Goal: Task Accomplishment & Management: Use online tool/utility

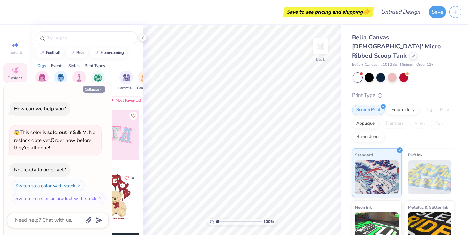
click at [97, 88] on button "Collapse" at bounding box center [94, 89] width 23 height 7
type textarea "x"
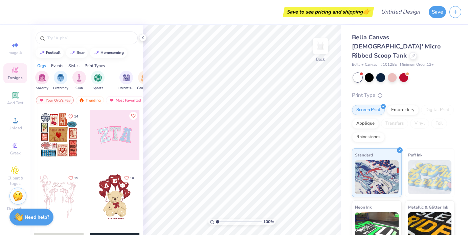
click at [57, 191] on div at bounding box center [59, 197] width 50 height 50
click at [15, 101] on span "Add Text" at bounding box center [15, 102] width 16 height 5
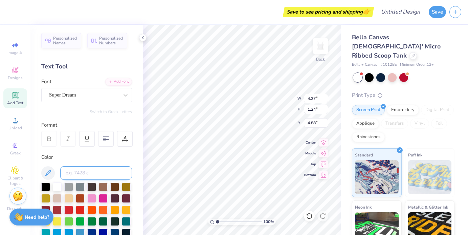
click at [88, 175] on input at bounding box center [96, 173] width 72 height 14
type input "m"
type textarea "made of stars"
click at [45, 185] on div at bounding box center [45, 186] width 9 height 9
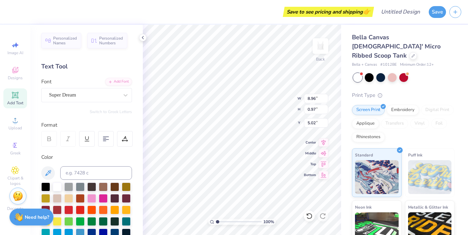
type input "7.18"
type input "0.78"
type input "1.61"
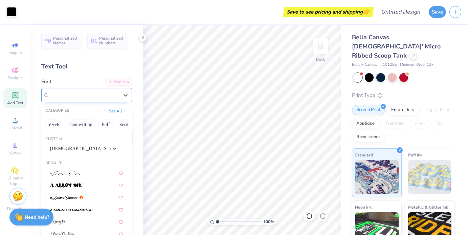
click at [71, 99] on div at bounding box center [84, 94] width 70 height 9
click at [82, 125] on button "Handwriting" at bounding box center [80, 124] width 31 height 11
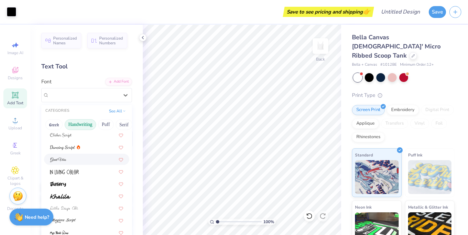
scroll to position [91, 0]
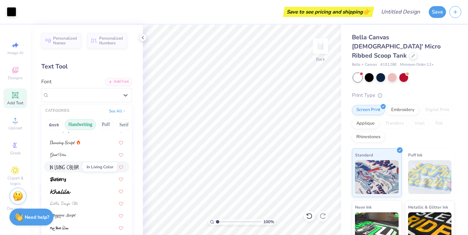
click at [73, 166] on img at bounding box center [64, 167] width 29 height 5
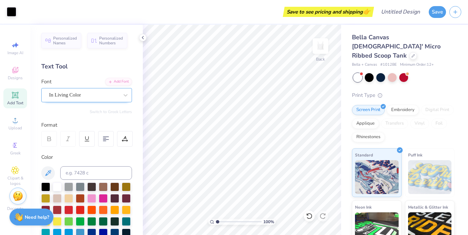
click at [92, 96] on div "In Living Color" at bounding box center [83, 95] width 71 height 10
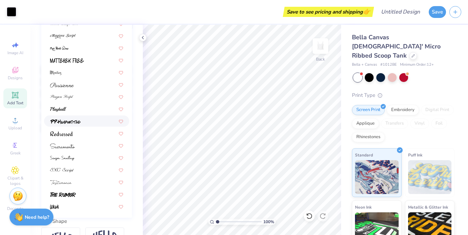
scroll to position [158, 0]
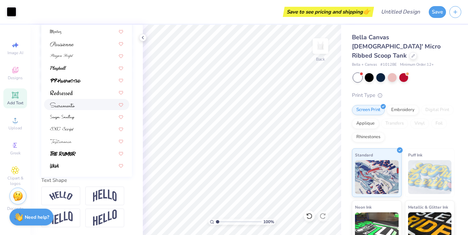
type input "m"
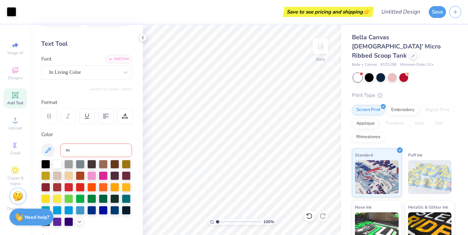
scroll to position [0, 0]
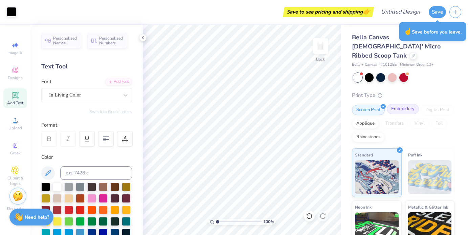
click at [403, 104] on div "Embroidery" at bounding box center [403, 109] width 32 height 10
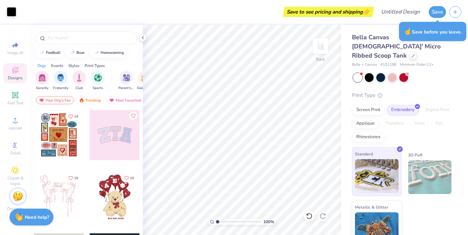
scroll to position [5, 0]
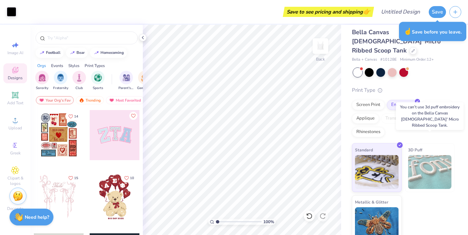
click at [430, 157] on img at bounding box center [430, 172] width 44 height 34
